Goal: Navigation & Orientation: Find specific page/section

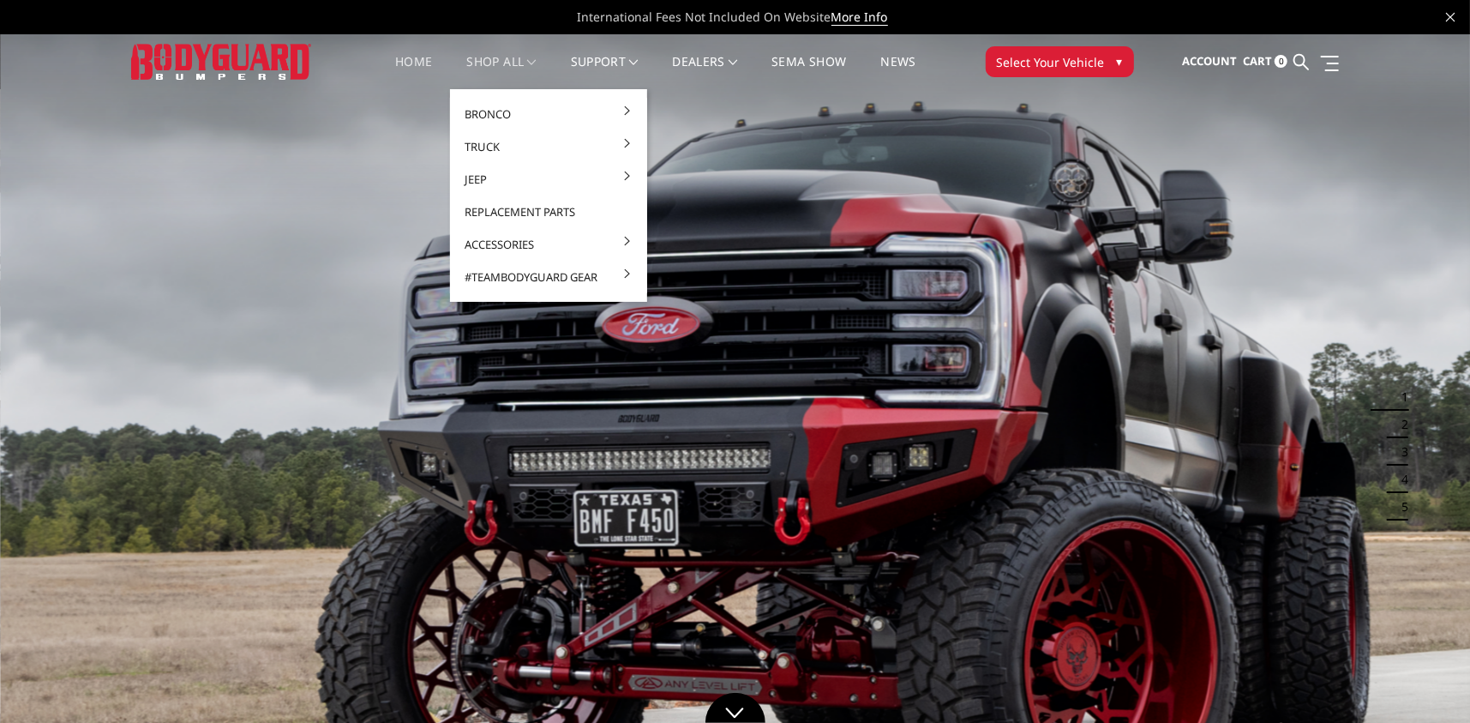
click at [530, 59] on span at bounding box center [531, 62] width 9 height 9
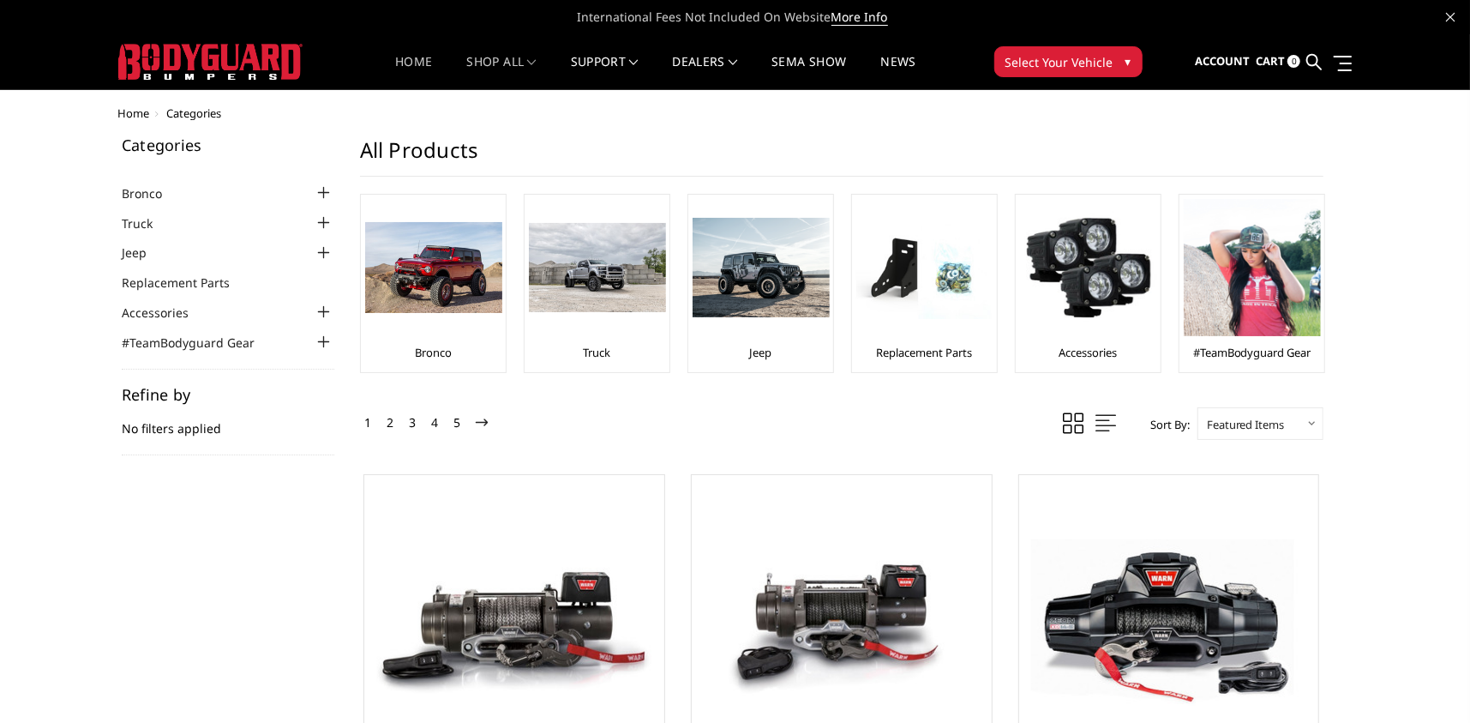
click at [397, 61] on link "Home" at bounding box center [413, 72] width 37 height 33
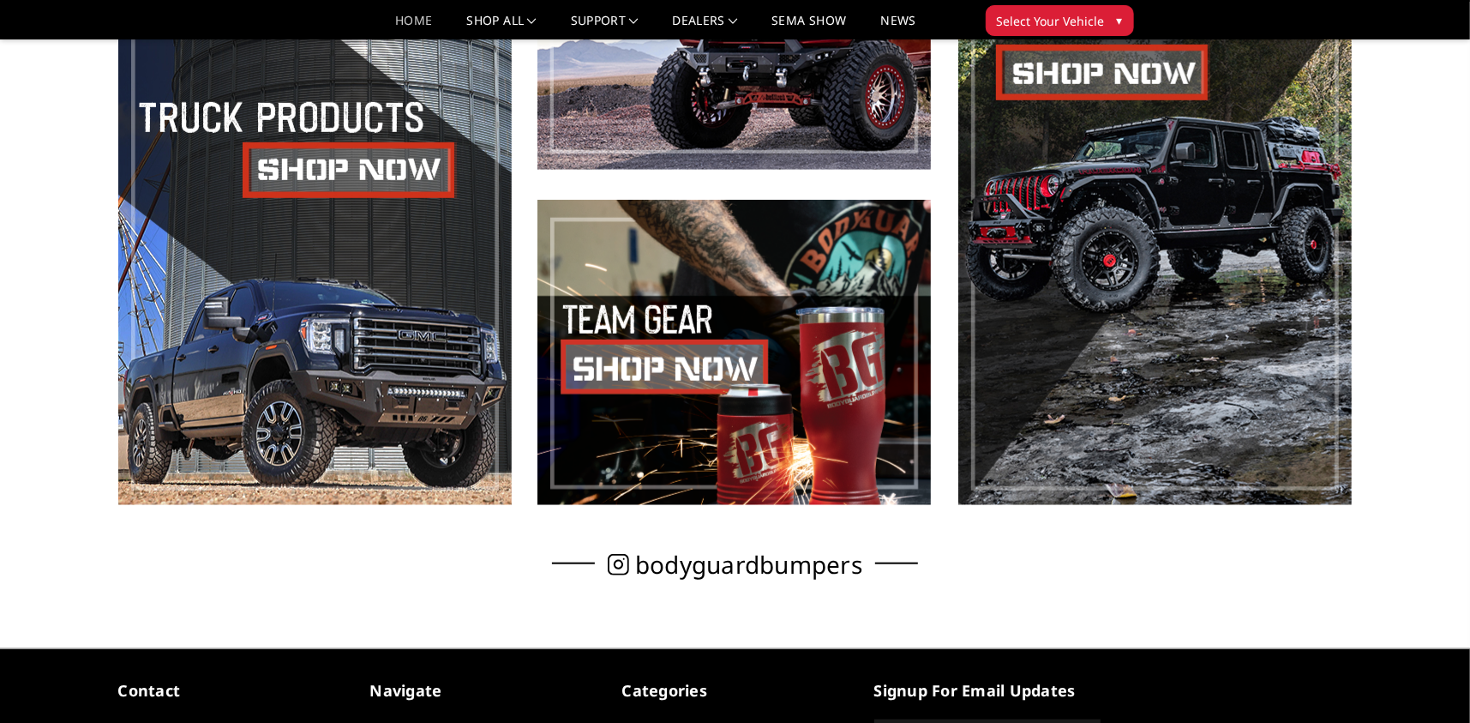
scroll to position [857, 0]
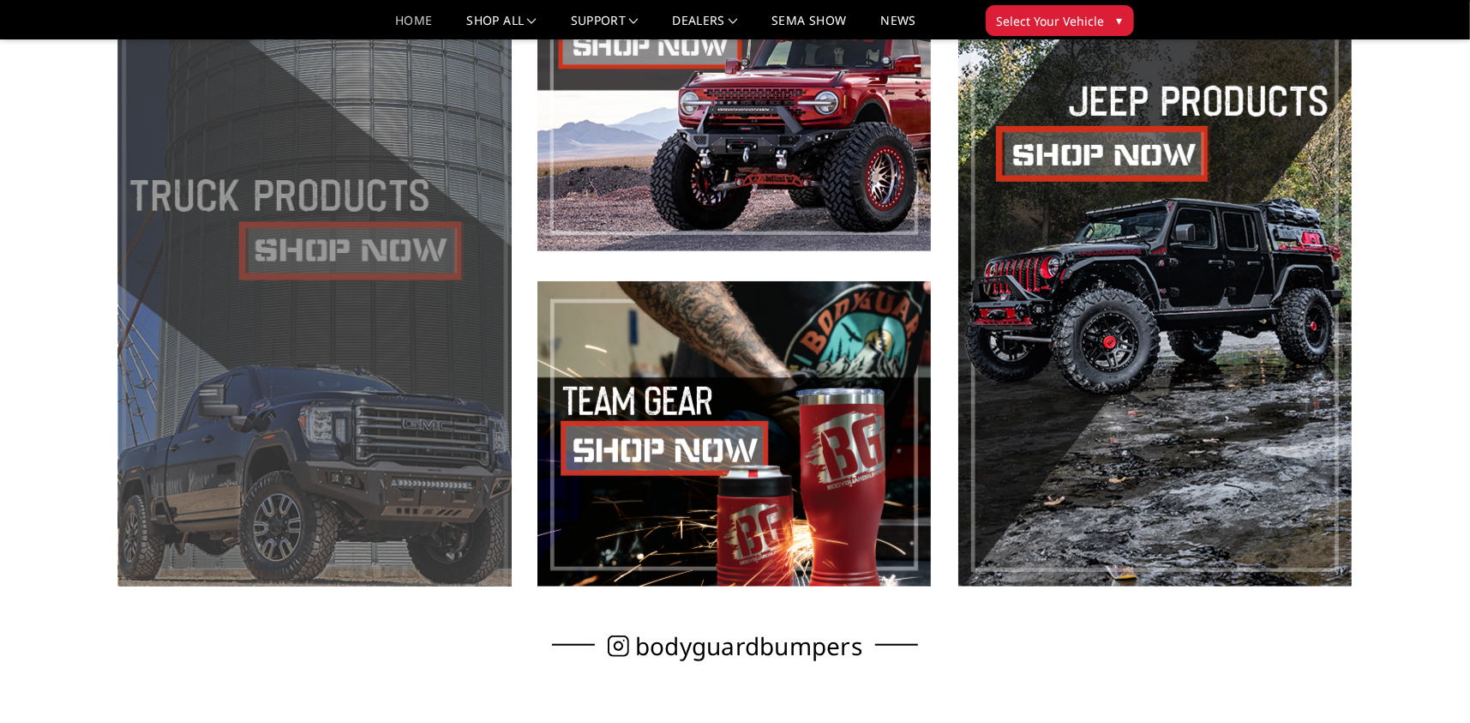
click at [303, 251] on span at bounding box center [314, 266] width 393 height 640
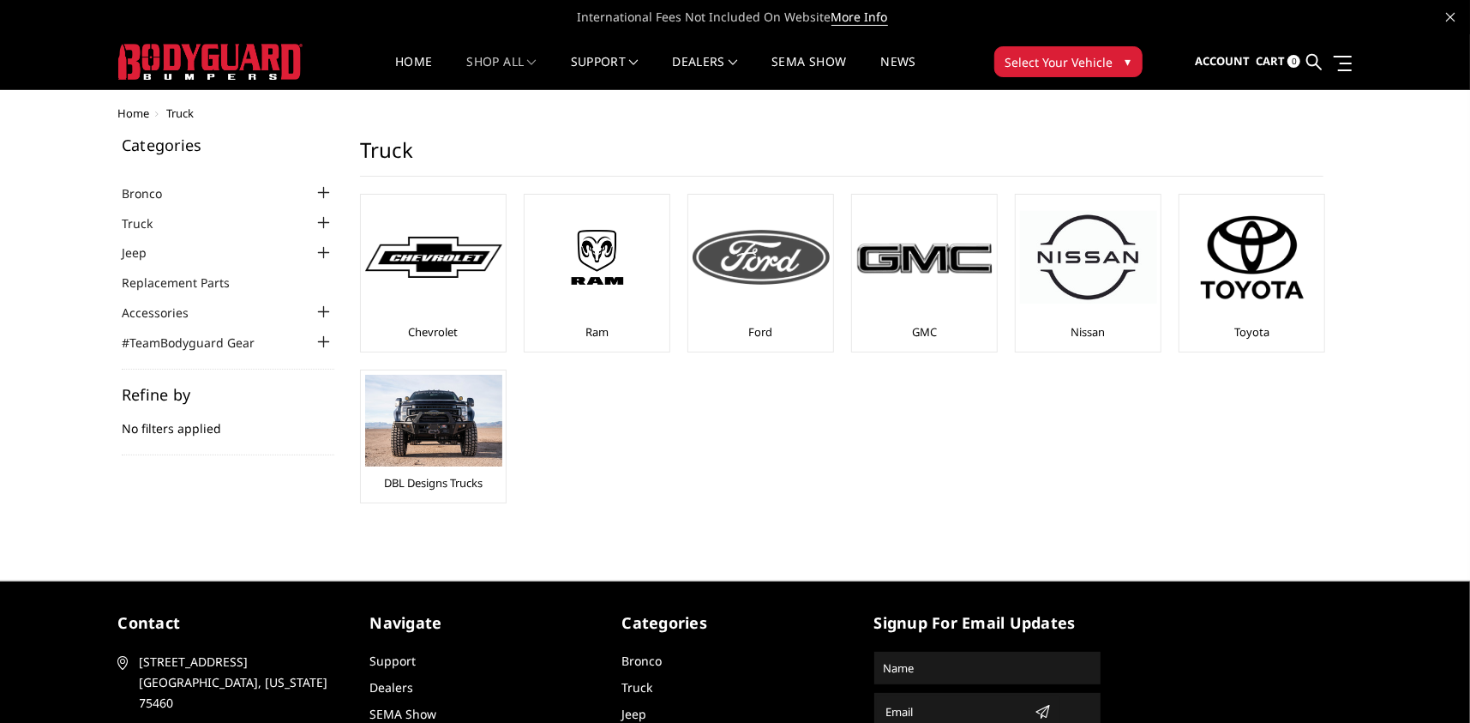
click at [762, 258] on img at bounding box center [761, 257] width 137 height 55
click at [162, 335] on link "#TeamBodyguard Gear" at bounding box center [199, 342] width 154 height 18
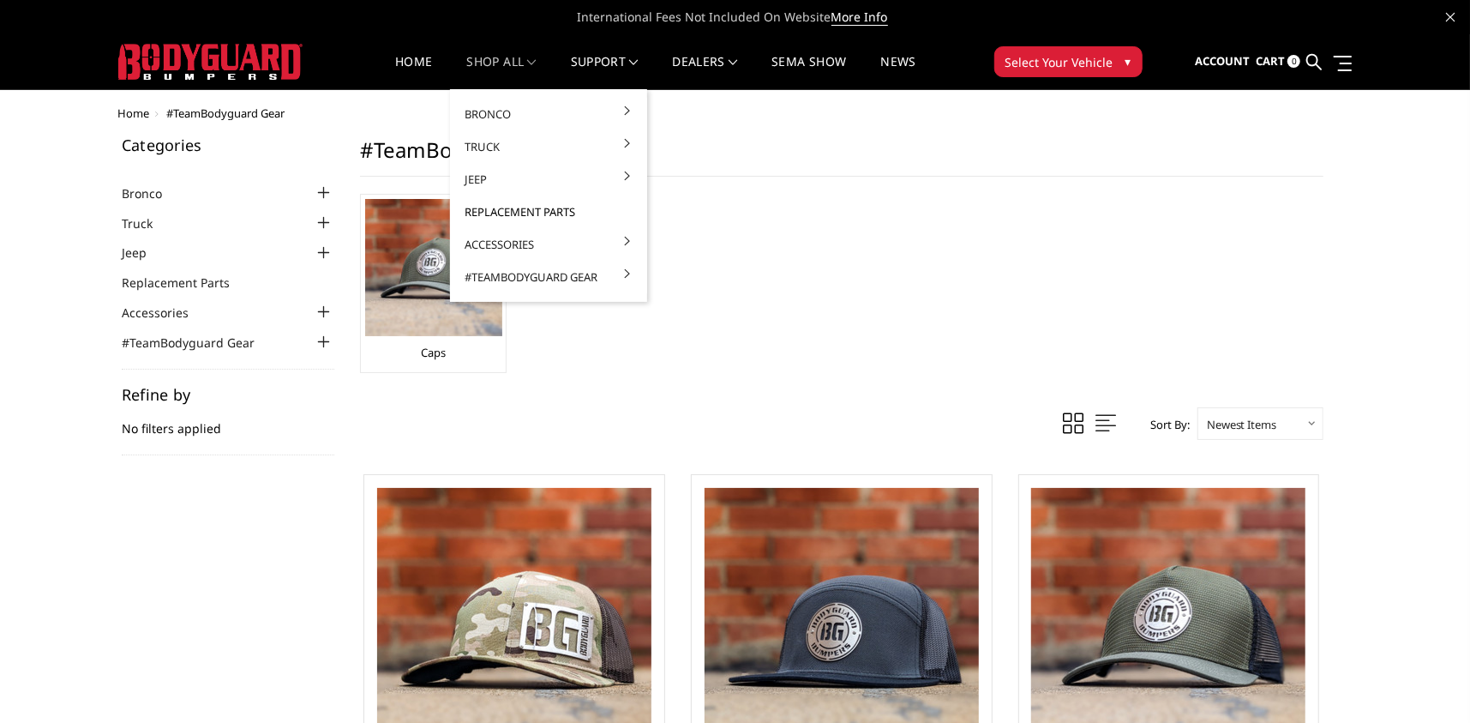
click at [508, 209] on link "Replacement Parts" at bounding box center [548, 211] width 183 height 33
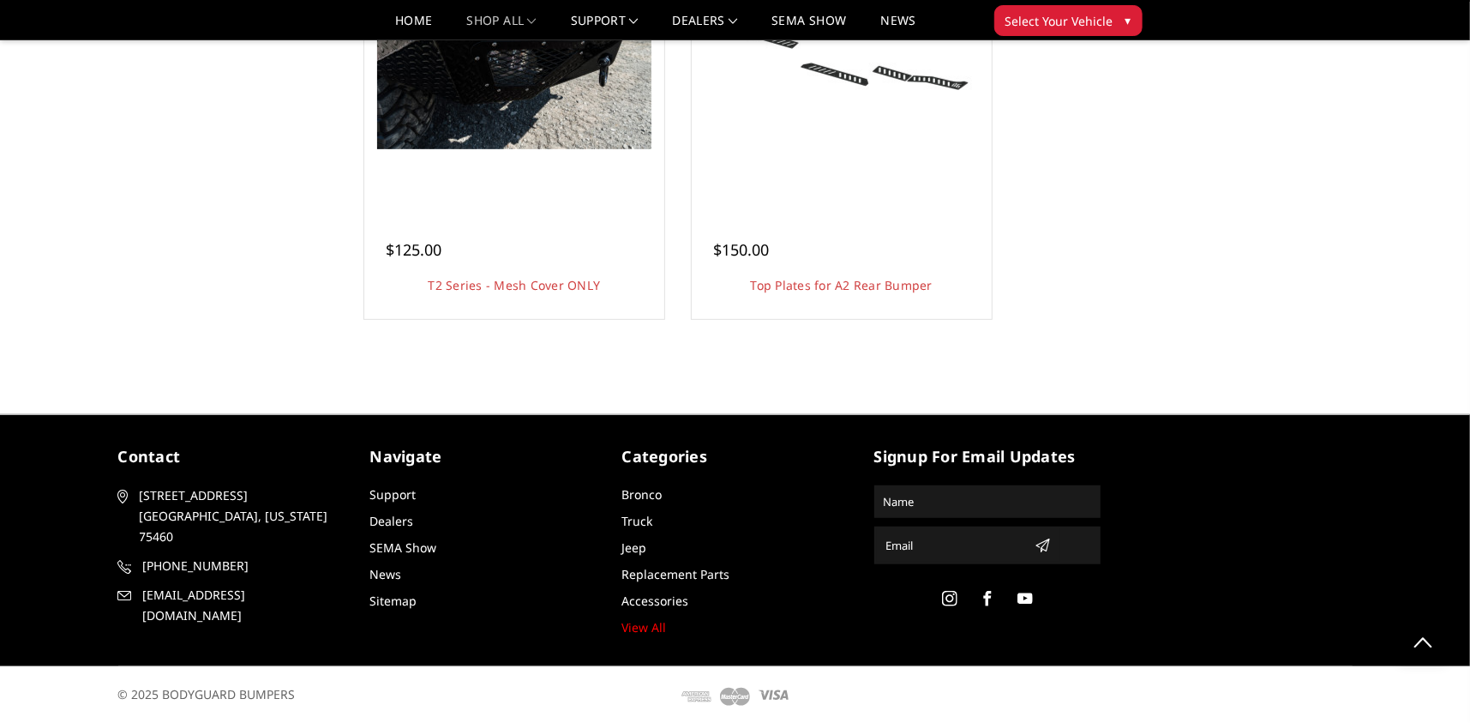
scroll to position [5223, 0]
